Goal: Information Seeking & Learning: Learn about a topic

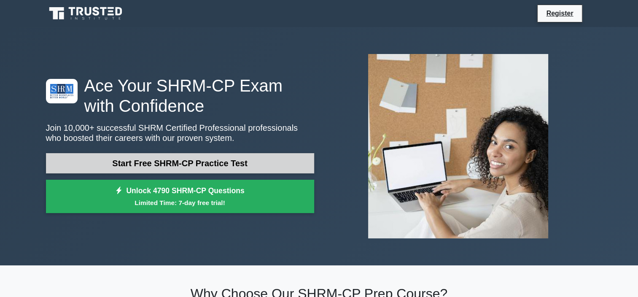
click at [241, 160] on link "Start Free SHRM-CP Practice Test" at bounding box center [180, 163] width 268 height 20
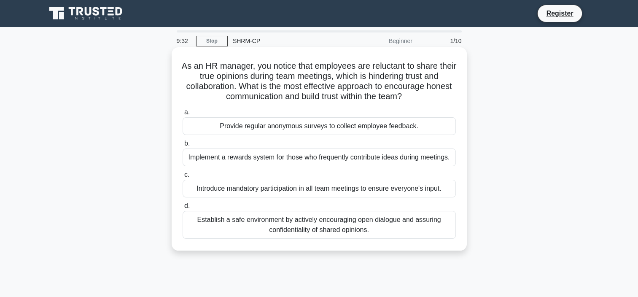
click at [418, 224] on div "Establish a safe environment by actively encouraging open dialogue and assuring…" at bounding box center [318, 225] width 273 height 28
click at [182, 209] on input "d. Establish a safe environment by actively encouraging open dialogue and assur…" at bounding box center [182, 205] width 0 height 5
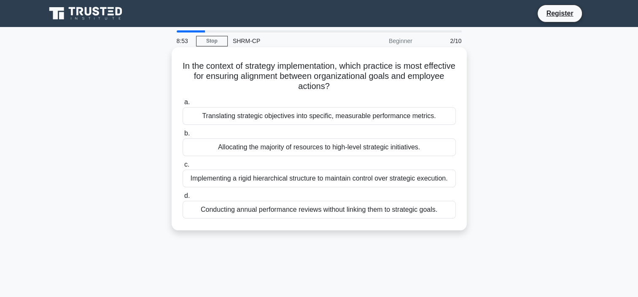
click at [426, 113] on div "Translating strategic objectives into specific, measurable performance metrics." at bounding box center [318, 116] width 273 height 18
click at [182, 105] on input "a. Translating strategic objectives into specific, measurable performance metri…" at bounding box center [182, 101] width 0 height 5
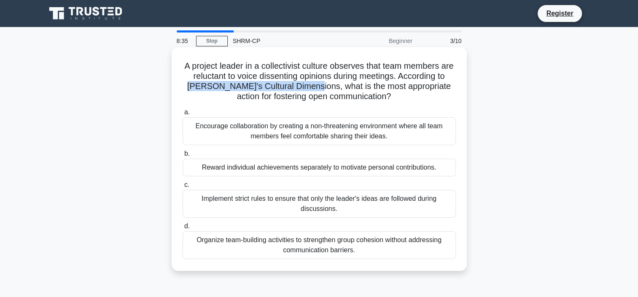
drag, startPoint x: 314, startPoint y: 88, endPoint x: 196, endPoint y: 86, distance: 117.6
click at [196, 86] on h5 "A project leader in a collectivist culture observes that team members are reluc…" at bounding box center [319, 81] width 275 height 41
copy h5 "Hofstede's Cultural Dimensions,"
click at [407, 246] on div "Organize team-building activities to strengthen group cohesion without addressi…" at bounding box center [318, 245] width 273 height 28
click at [182, 229] on input "d. Organize team-building activities to strengthen group cohesion without addre…" at bounding box center [182, 225] width 0 height 5
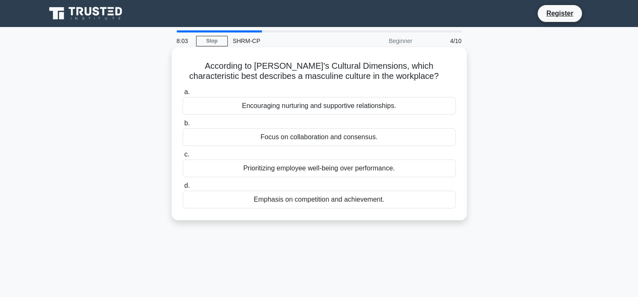
click at [387, 199] on div "Emphasis on competition and achievement." at bounding box center [318, 199] width 273 height 18
click at [182, 188] on input "d. Emphasis on competition and achievement." at bounding box center [182, 185] width 0 height 5
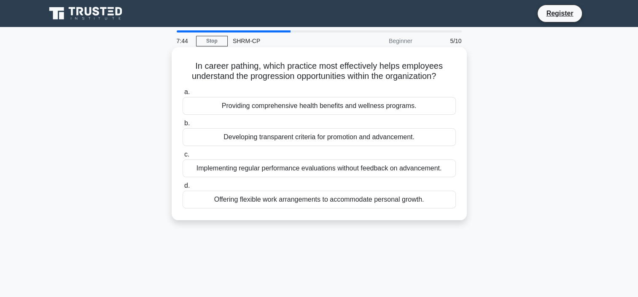
click at [384, 139] on div "Developing transparent criteria for promotion and advancement." at bounding box center [318, 137] width 273 height 18
click at [182, 126] on input "b. Developing transparent criteria for promotion and advancement." at bounding box center [182, 123] width 0 height 5
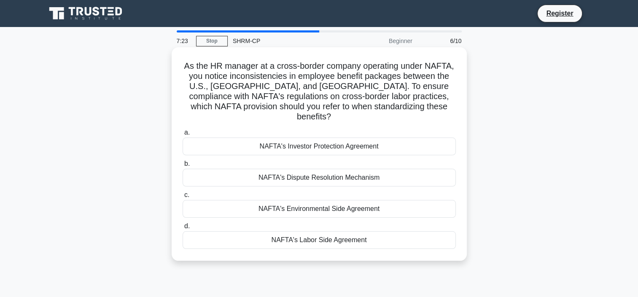
click at [360, 231] on div "NAFTA's Labor Side Agreement" at bounding box center [318, 240] width 273 height 18
click at [182, 229] on input "d. NAFTA's Labor Side Agreement" at bounding box center [182, 225] width 0 height 5
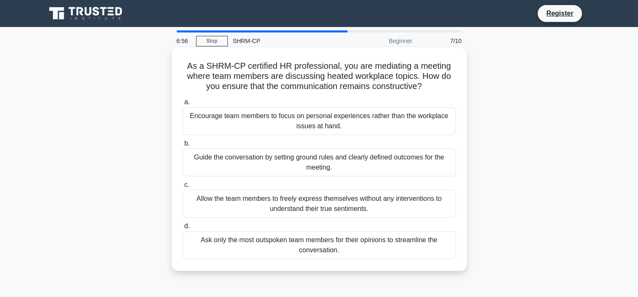
click at [398, 162] on div "Guide the conversation by setting ground rules and clearly defined outcomes for…" at bounding box center [318, 162] width 273 height 28
click at [182, 146] on input "b. Guide the conversation by setting ground rules and clearly defined outcomes …" at bounding box center [182, 143] width 0 height 5
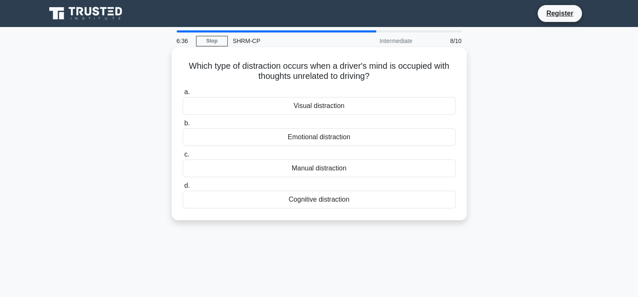
click at [344, 199] on div "Cognitive distraction" at bounding box center [318, 199] width 273 height 18
click at [182, 188] on input "d. Cognitive distraction" at bounding box center [182, 185] width 0 height 5
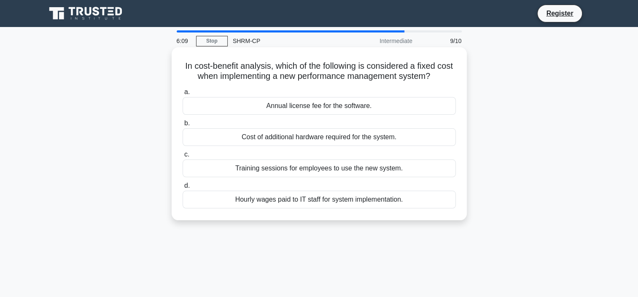
click at [392, 104] on div "Annual license fee for the software." at bounding box center [318, 106] width 273 height 18
click at [182, 95] on input "a. Annual license fee for the software." at bounding box center [182, 91] width 0 height 5
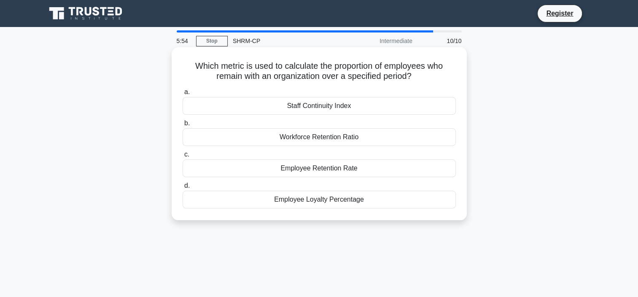
click at [357, 168] on div "Employee Retention Rate" at bounding box center [318, 168] width 273 height 18
click at [182, 157] on input "c. Employee Retention Rate" at bounding box center [182, 154] width 0 height 5
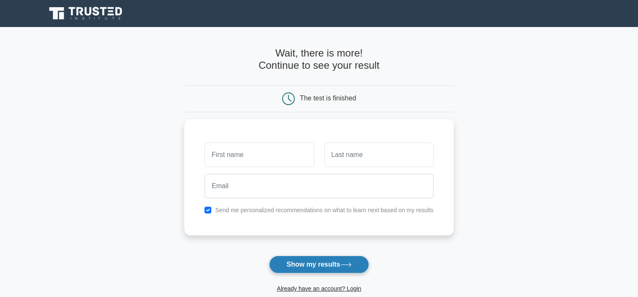
click at [347, 268] on button "Show my results" at bounding box center [318, 264] width 99 height 18
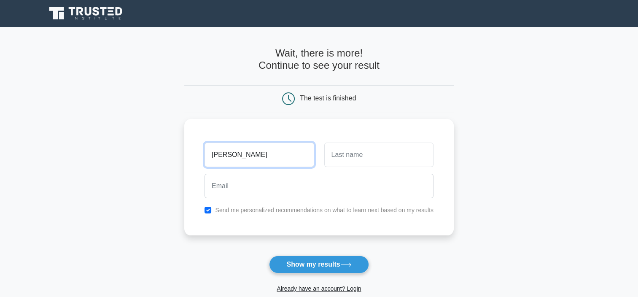
type input "Jeaneva"
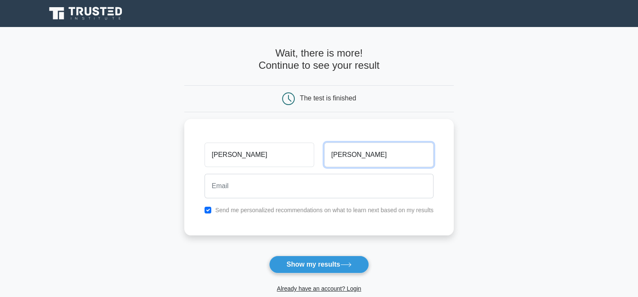
type input "Senko"
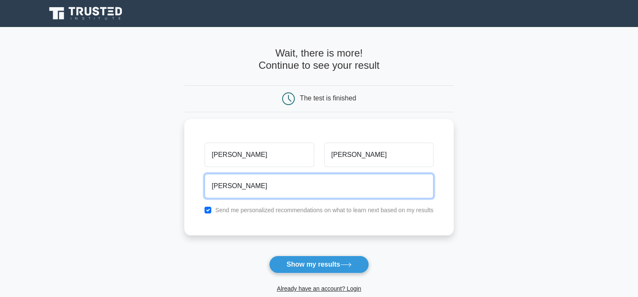
type input "jeanevasenko@gmail.com"
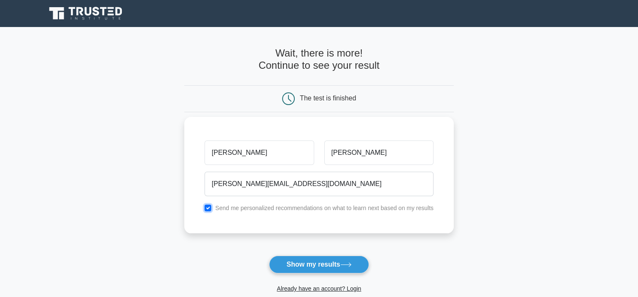
click at [207, 205] on input "checkbox" at bounding box center [207, 207] width 7 height 7
checkbox input "false"
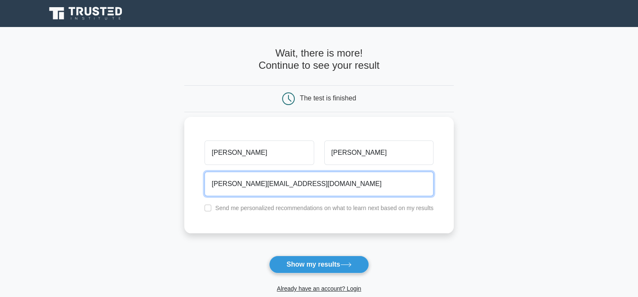
click at [312, 179] on input "jeanevasenko@gmail.com" at bounding box center [318, 184] width 229 height 24
drag, startPoint x: 281, startPoint y: 177, endPoint x: 188, endPoint y: 169, distance: 92.7
click at [179, 178] on main "Wait, there is more! Continue to see your result The test is finished Jeaneva S…" at bounding box center [319, 178] width 638 height 303
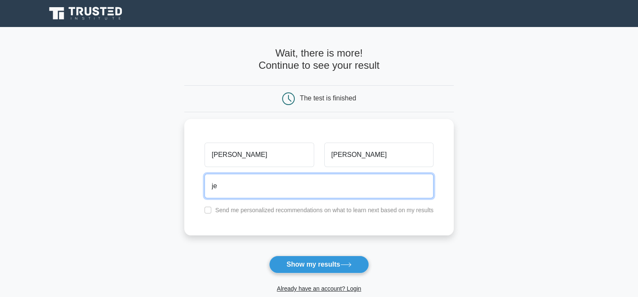
type input "jeaneva.senko@odot.oregon.gov"
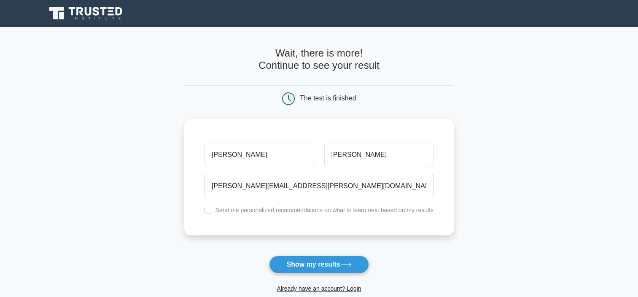
click at [340, 259] on button "Show my results" at bounding box center [318, 264] width 99 height 18
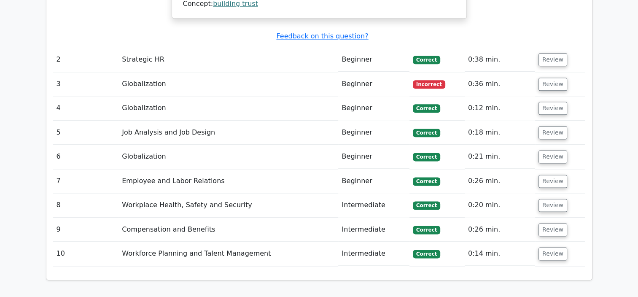
scroll to position [1011, 0]
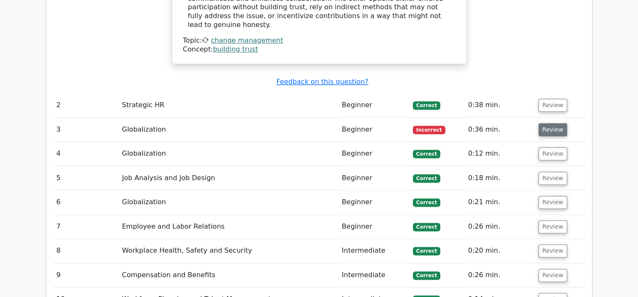
click at [547, 123] on button "Review" at bounding box center [552, 129] width 29 height 13
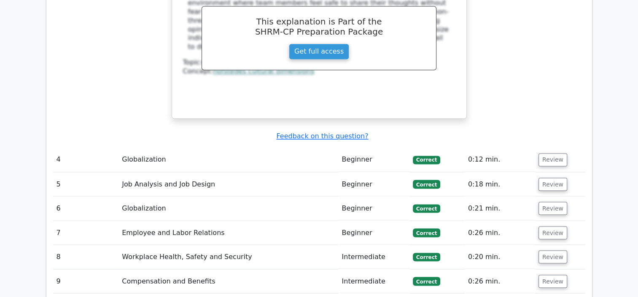
scroll to position [1433, 0]
